Goal: Information Seeking & Learning: Learn about a topic

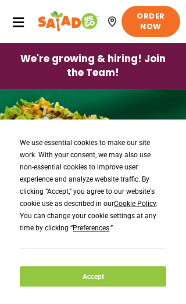
click at [147, 277] on button "Accept" at bounding box center [93, 277] width 146 height 20
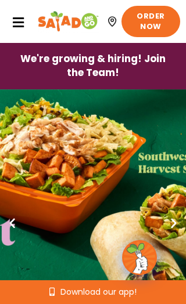
click at [21, 25] on icon at bounding box center [18, 22] width 13 height 13
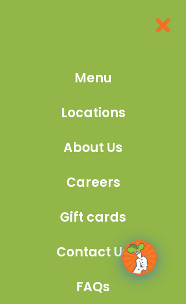
click at [101, 83] on span "Menu" at bounding box center [93, 78] width 38 height 19
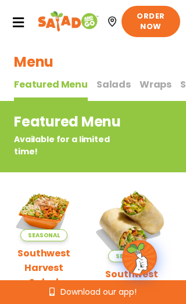
click at [108, 85] on span "Salads" at bounding box center [113, 84] width 34 height 13
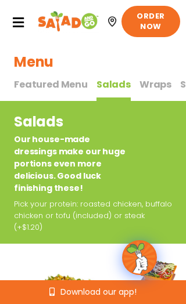
click at [154, 85] on span "Wraps" at bounding box center [155, 84] width 32 height 13
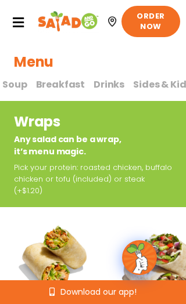
scroll to position [0, 177]
click at [59, 82] on span "Breakfast" at bounding box center [61, 84] width 49 height 13
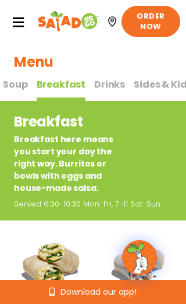
click at [100, 85] on span "Drinks" at bounding box center [109, 84] width 31 height 13
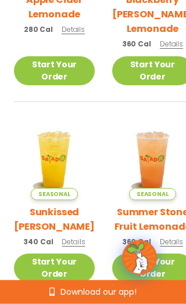
scroll to position [276, 0]
